Goal: Complete application form

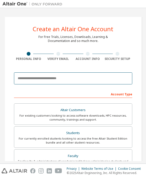
click at [107, 75] on input "email" at bounding box center [73, 79] width 119 height 12
type input "**********"
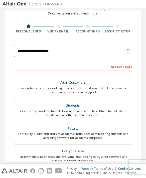
scroll to position [31, 0]
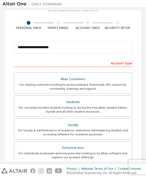
click at [115, 108] on div "For currently enrolled students looking to access the free Altair Student Editi…" at bounding box center [73, 110] width 112 height 8
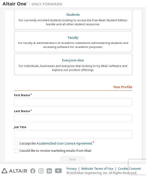
scroll to position [117, 0]
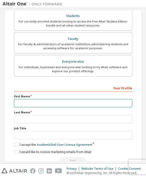
click at [118, 103] on input "text" at bounding box center [73, 103] width 119 height 8
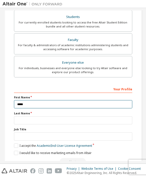
type input "*****"
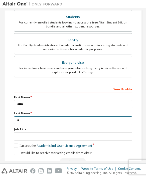
scroll to position [115, 0]
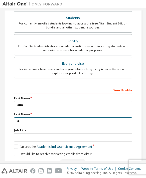
type input "*"
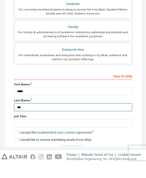
scroll to position [10, 0]
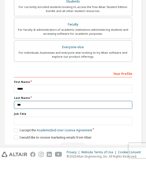
type input "***"
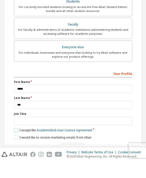
click at [72, 145] on link "Academic End-User License Agreement" at bounding box center [65, 147] width 56 height 4
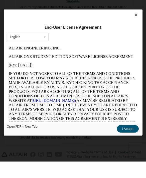
scroll to position [16, 0]
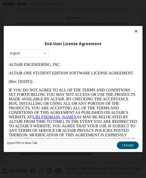
click at [131, 149] on button "I Accept" at bounding box center [128, 146] width 22 height 8
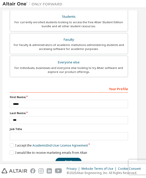
scroll to position [115, 4]
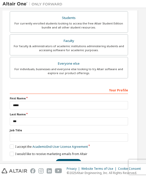
click at [74, 159] on button "Next" at bounding box center [69, 163] width 26 height 8
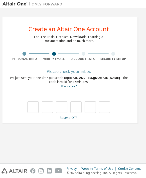
scroll to position [0, 4]
type input "*"
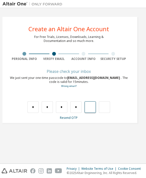
type input "*"
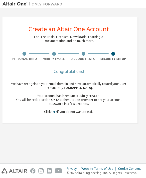
click at [81, 95] on div "We have recognised your email domain and have automatically routed your user ac…" at bounding box center [69, 98] width 119 height 32
click at [52, 110] on link "here" at bounding box center [54, 112] width 7 height 4
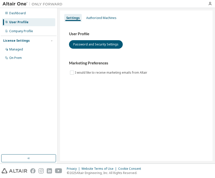
click at [111, 46] on button "Password and Security Settings" at bounding box center [96, 44] width 54 height 9
